Goal: Task Accomplishment & Management: Manage account settings

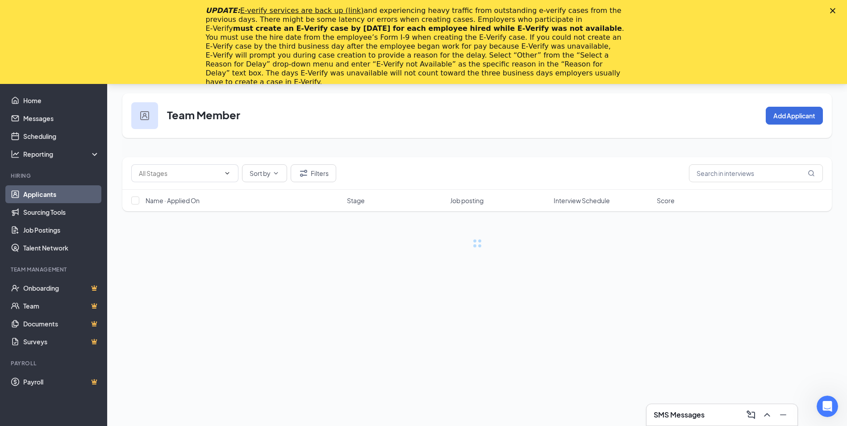
scroll to position [45, 0]
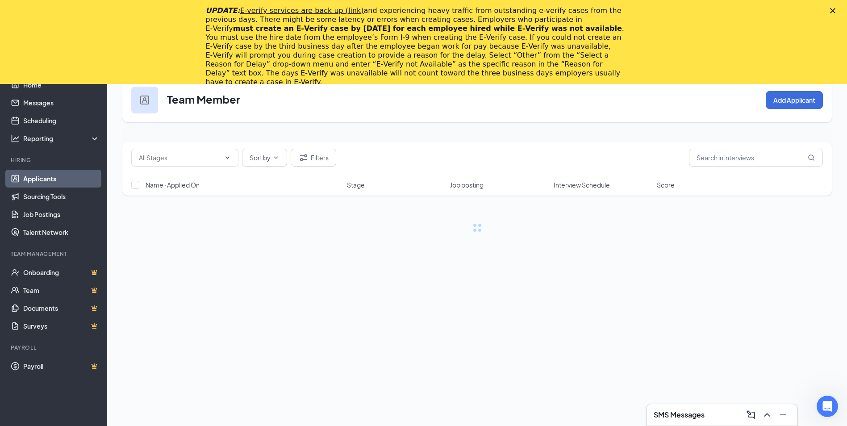
click at [836, 11] on icon "Close" at bounding box center [832, 10] width 5 height 5
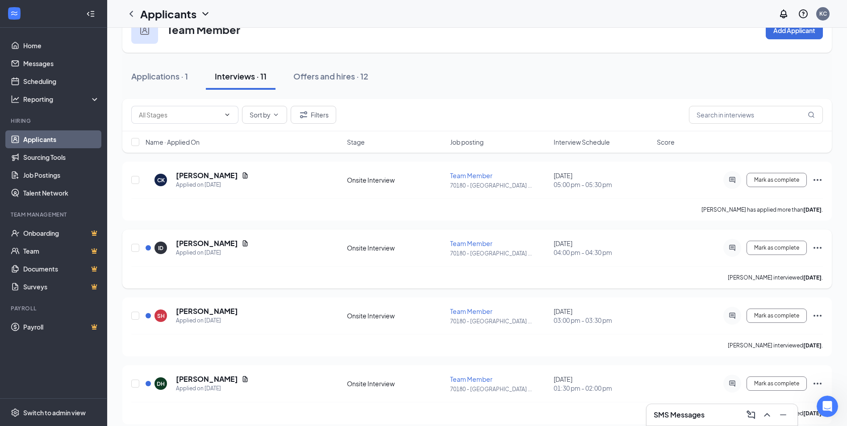
scroll to position [0, 0]
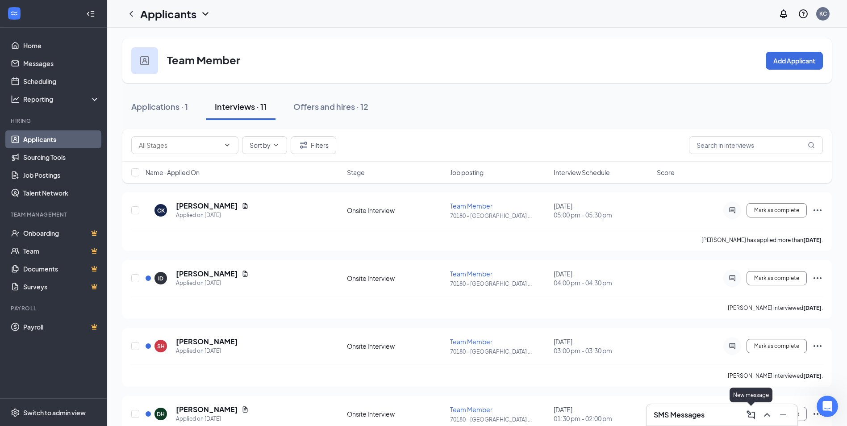
click at [755, 413] on icon "ComposeMessage" at bounding box center [751, 415] width 11 height 11
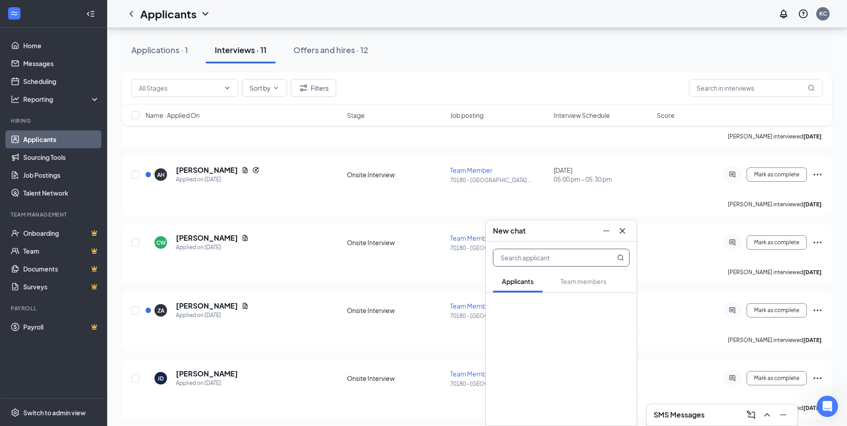
scroll to position [447, 0]
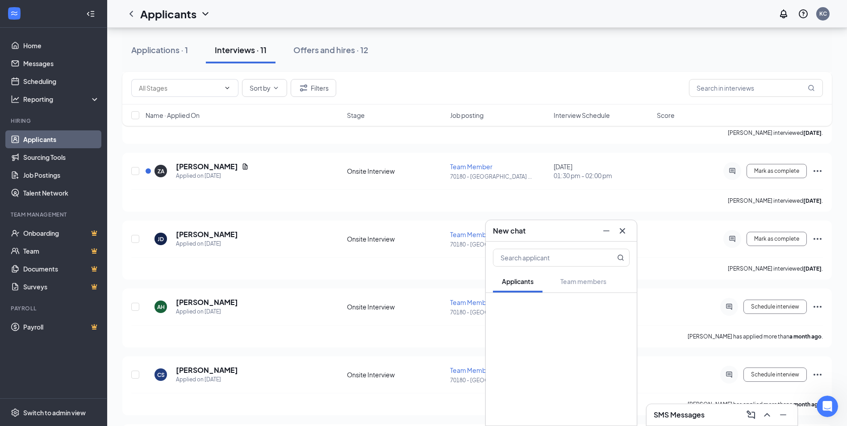
click at [434, 41] on div "Applications · 1 Interviews · 11 Offers and hires · 12" at bounding box center [477, 50] width 710 height 27
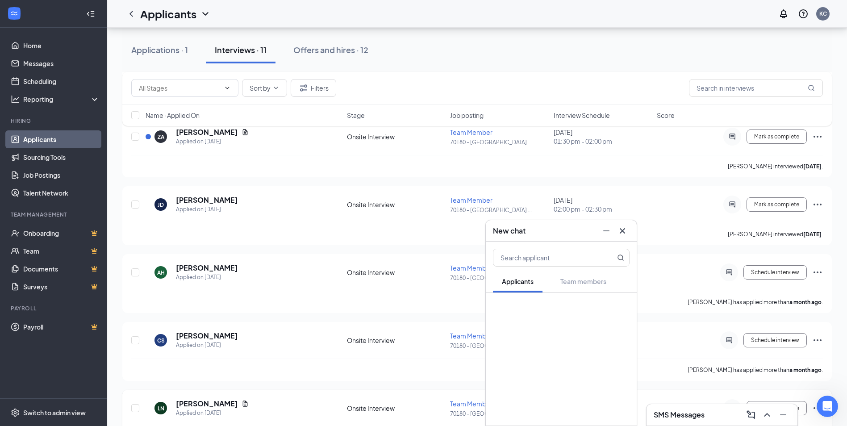
scroll to position [515, 0]
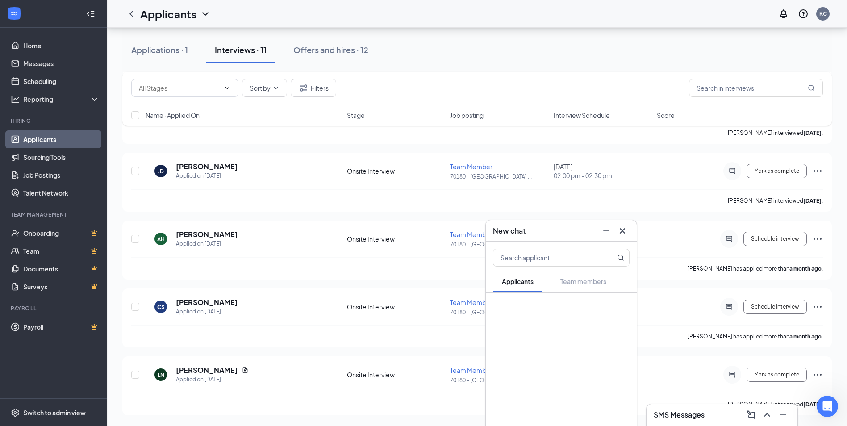
click at [624, 228] on icon "Cross" at bounding box center [622, 231] width 11 height 11
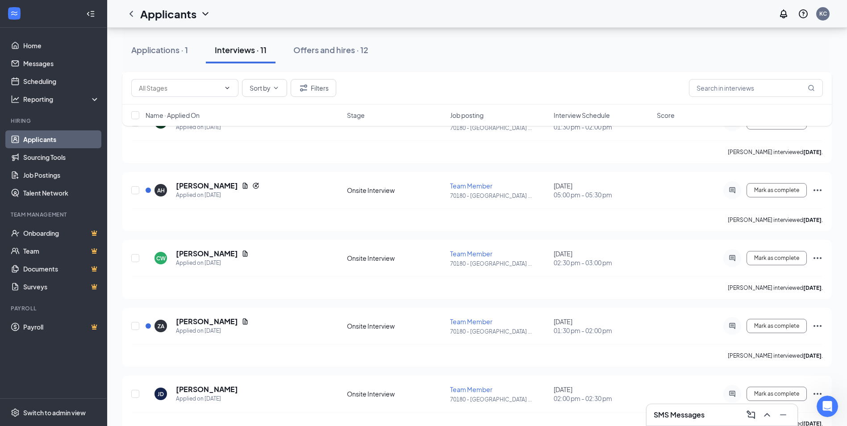
scroll to position [291, 0]
click at [324, 57] on button "Offers and hires · 12" at bounding box center [331, 50] width 93 height 27
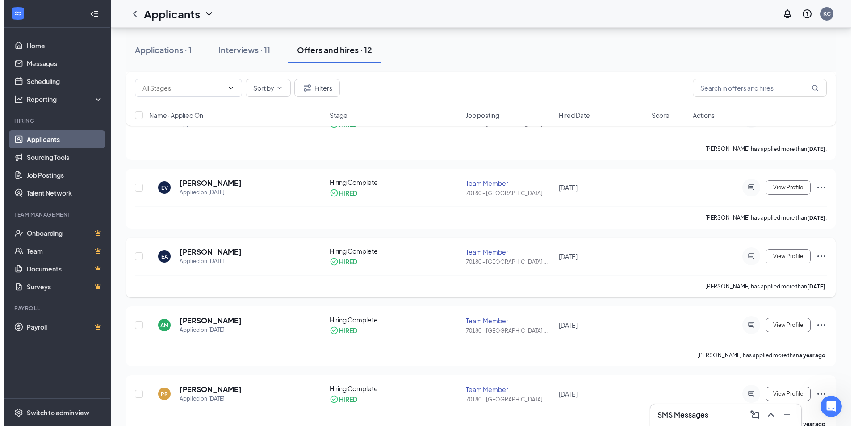
scroll to position [491, 0]
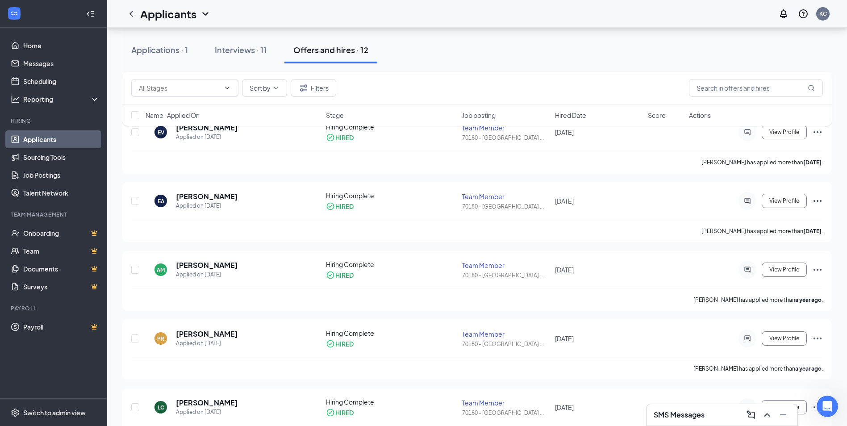
click at [814, 132] on div "Sort by Filters Name · Applied On Stage Job posting Hired Date Score Actions" at bounding box center [477, 103] width 710 height 63
click at [815, 134] on div "Sort by Filters Name · Applied On Stage Job posting Hired Date Score Actions" at bounding box center [477, 103] width 710 height 63
click at [815, 133] on div "Sort by Filters Name · Applied On Stage Job posting Hired Date Score Actions" at bounding box center [477, 103] width 710 height 63
click at [784, 136] on button "View Profile" at bounding box center [784, 132] width 45 height 14
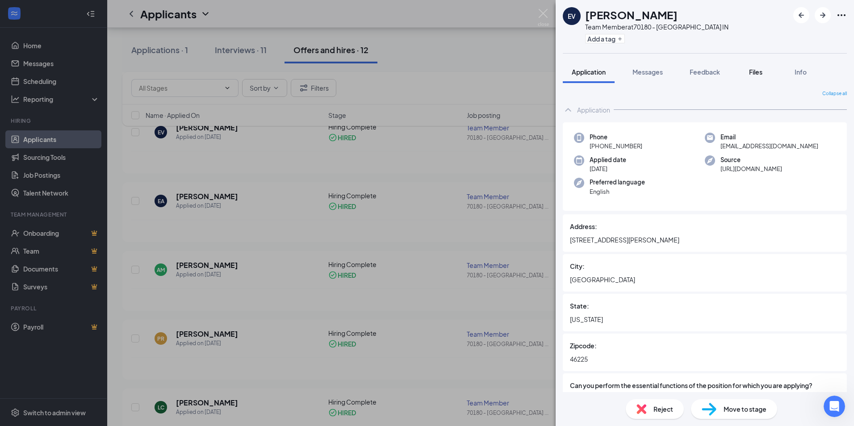
click at [771, 74] on button "Files" at bounding box center [756, 72] width 36 height 22
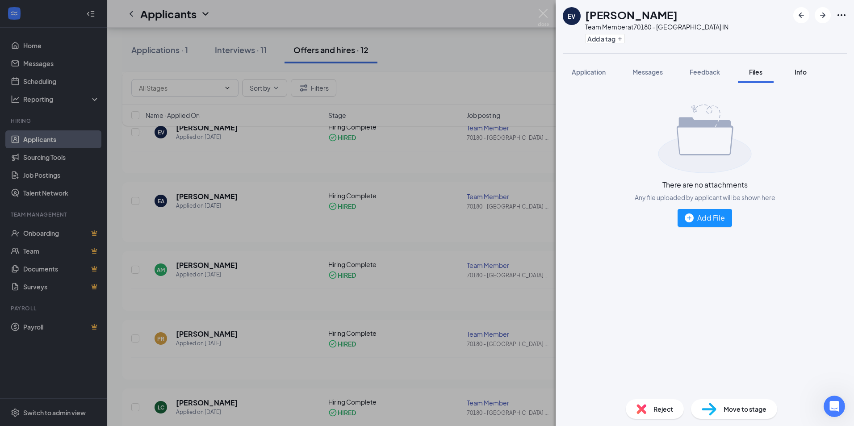
click at [793, 72] on button "Info" at bounding box center [801, 72] width 36 height 22
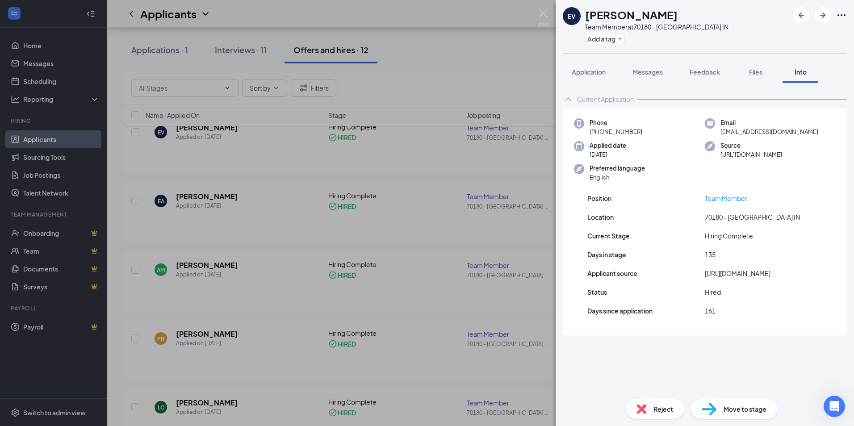
click at [796, 71] on div "Info" at bounding box center [801, 71] width 18 height 9
click at [697, 69] on span "Feedback" at bounding box center [705, 72] width 30 height 8
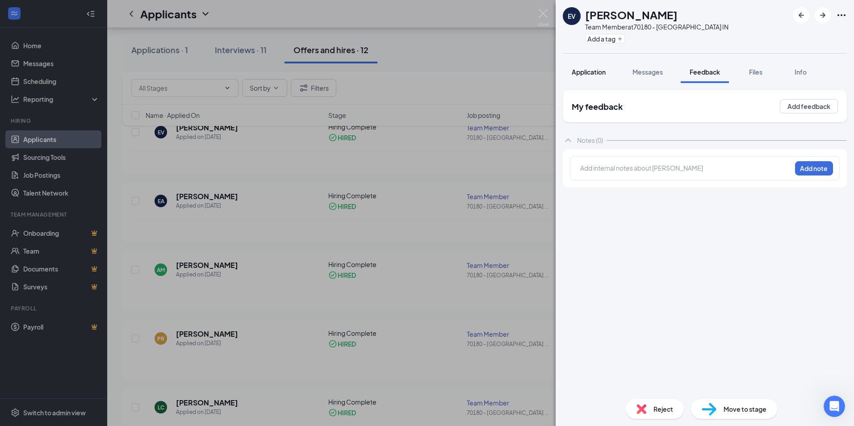
click at [595, 68] on span "Application" at bounding box center [589, 72] width 34 height 8
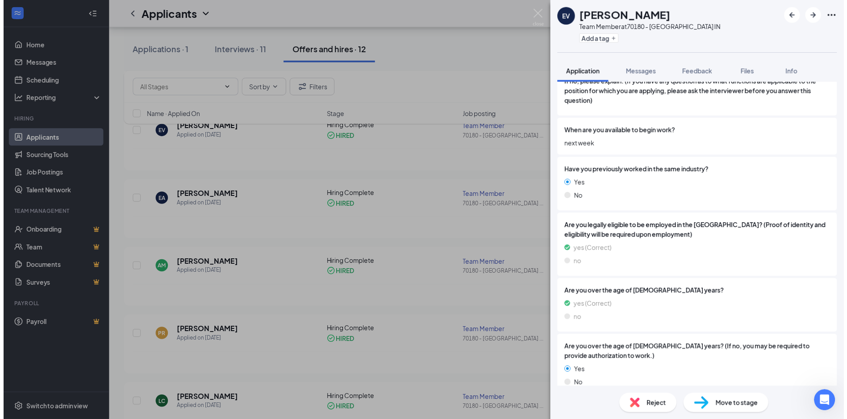
scroll to position [372, 0]
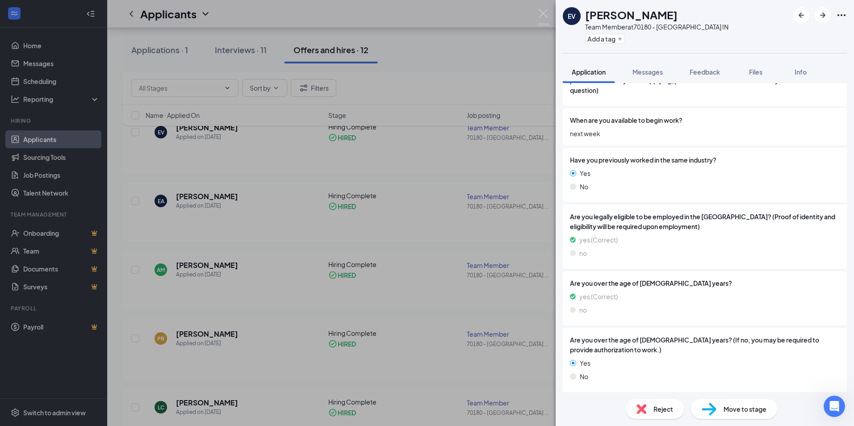
click at [247, 60] on div "EV [PERSON_NAME] Team Member at 70180 - [GEOGRAPHIC_DATA] IN Add a tag Applicat…" at bounding box center [427, 213] width 854 height 426
